Goal: Find specific fact: Find contact information

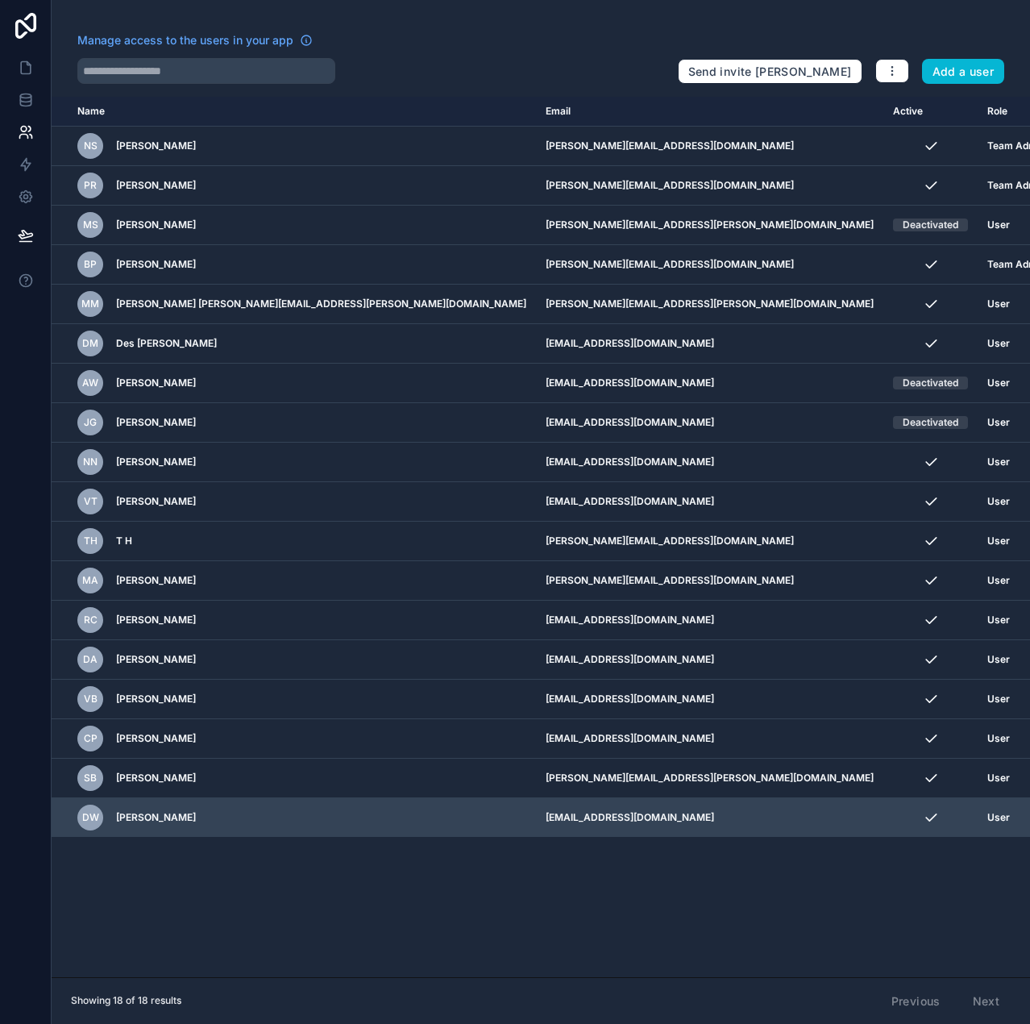
drag, startPoint x: 591, startPoint y: 816, endPoint x: 433, endPoint y: 817, distance: 158.0
click at [433, 817] on tr "[PERSON_NAME] [EMAIL_ADDRESS][DOMAIN_NAME] User" at bounding box center [571, 818] width 1039 height 40
copy tr "[EMAIL_ADDRESS][DOMAIN_NAME]"
